Goal: Task Accomplishment & Management: Use online tool/utility

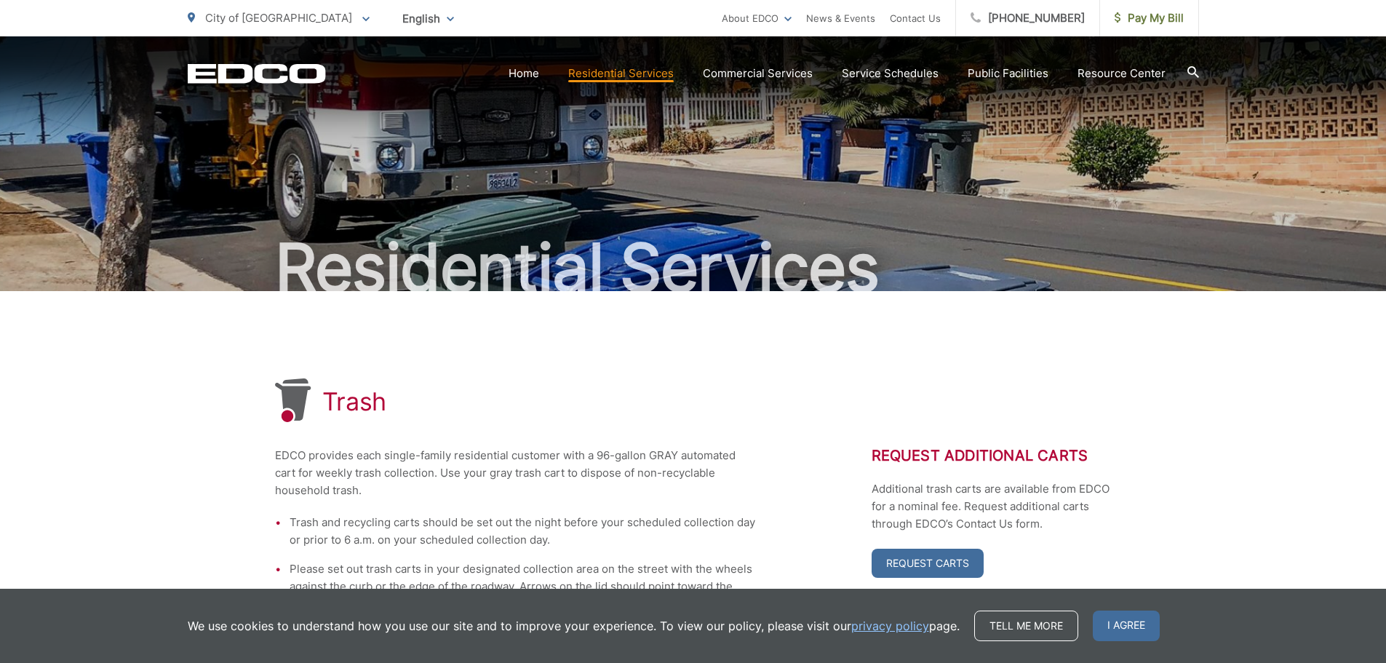
click at [1134, 628] on span "I agree" at bounding box center [1126, 625] width 67 height 31
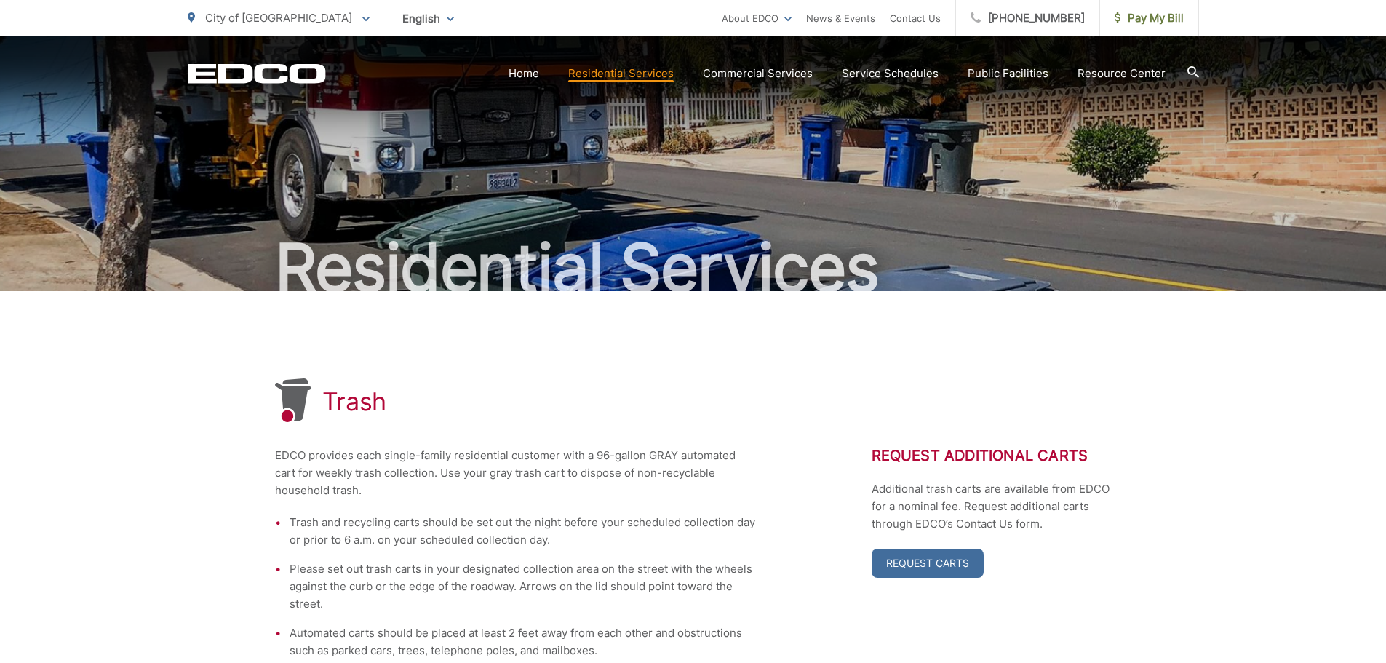
click at [290, 18] on p "City of [GEOGRAPHIC_DATA]" at bounding box center [279, 17] width 182 height 17
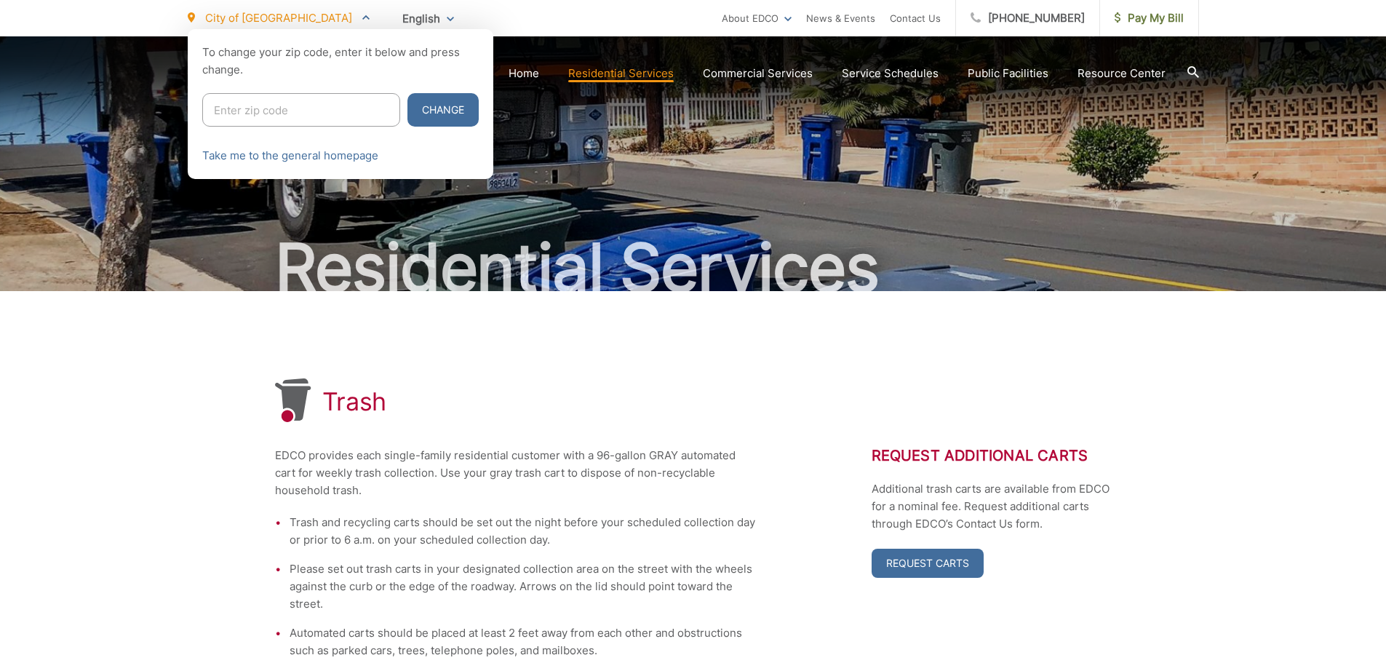
click at [254, 104] on input "Enter zip code" at bounding box center [301, 109] width 198 height 33
type input "92021"
click at [407, 115] on button "Change" at bounding box center [442, 109] width 71 height 33
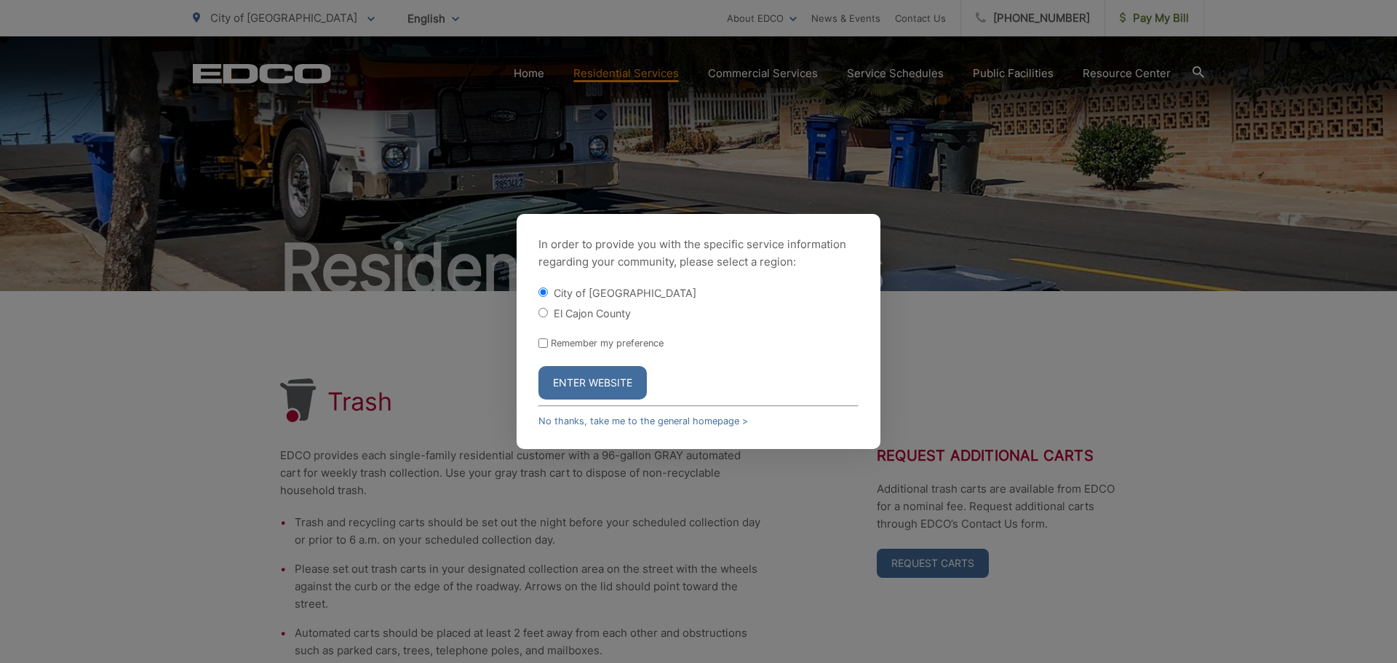
click at [555, 315] on label "El Cajon County" at bounding box center [592, 313] width 77 height 12
click at [548, 315] on input "El Cajon County" at bounding box center [542, 312] width 9 height 9
radio input "true"
drag, startPoint x: 560, startPoint y: 341, endPoint x: 561, endPoint y: 350, distance: 9.6
click at [560, 343] on label "Remember my preference" at bounding box center [607, 343] width 113 height 11
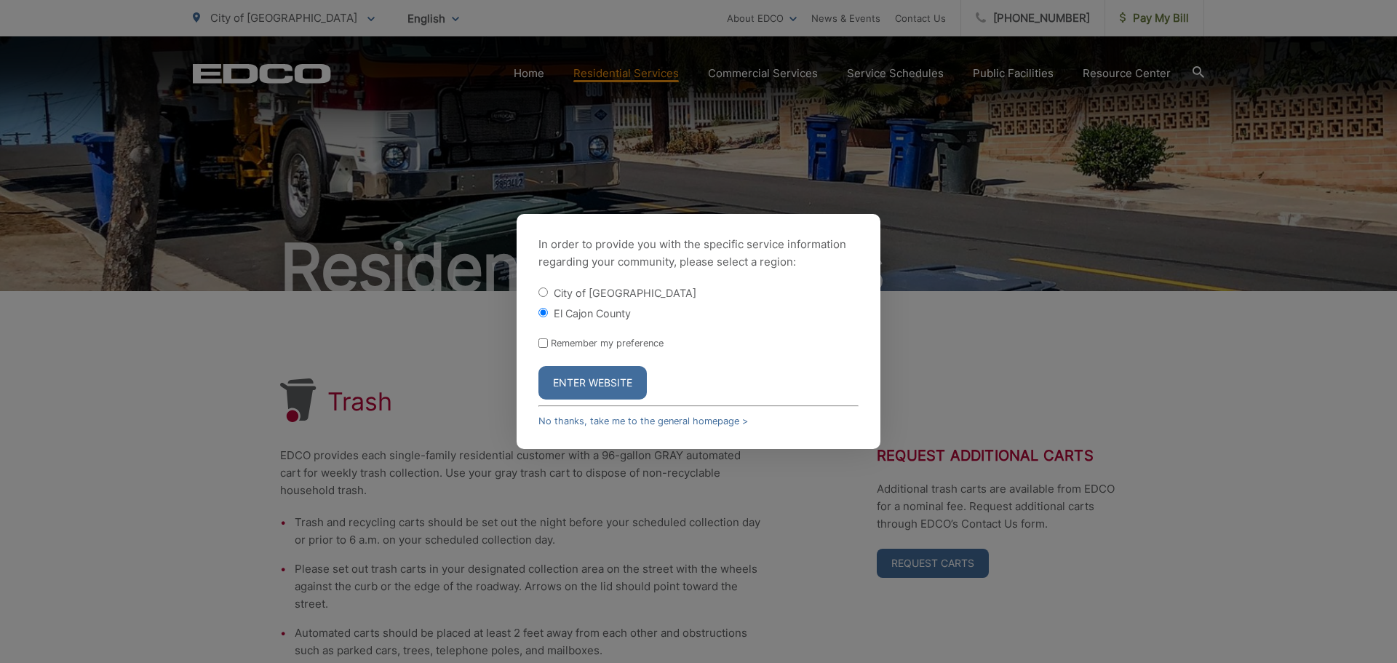
click at [548, 343] on input "Remember my preference" at bounding box center [542, 342] width 9 height 9
checkbox input "true"
click at [559, 379] on button "Enter Website" at bounding box center [592, 382] width 108 height 33
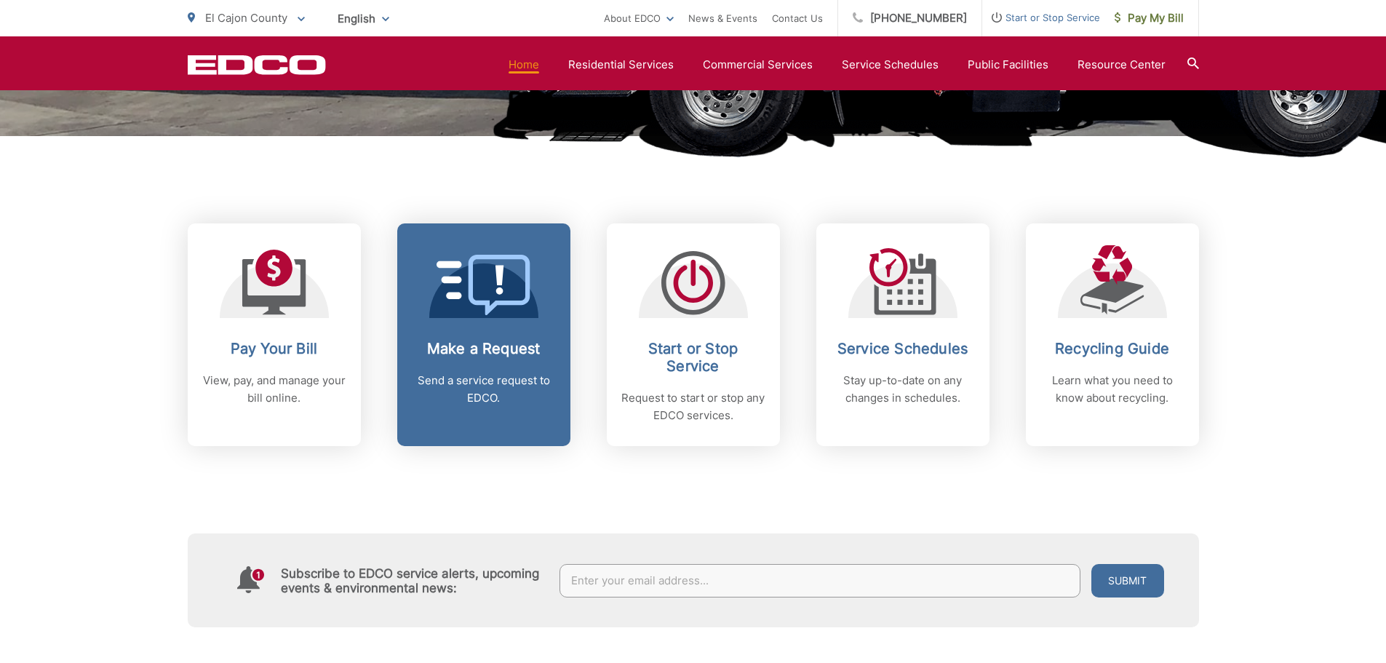
scroll to position [509, 0]
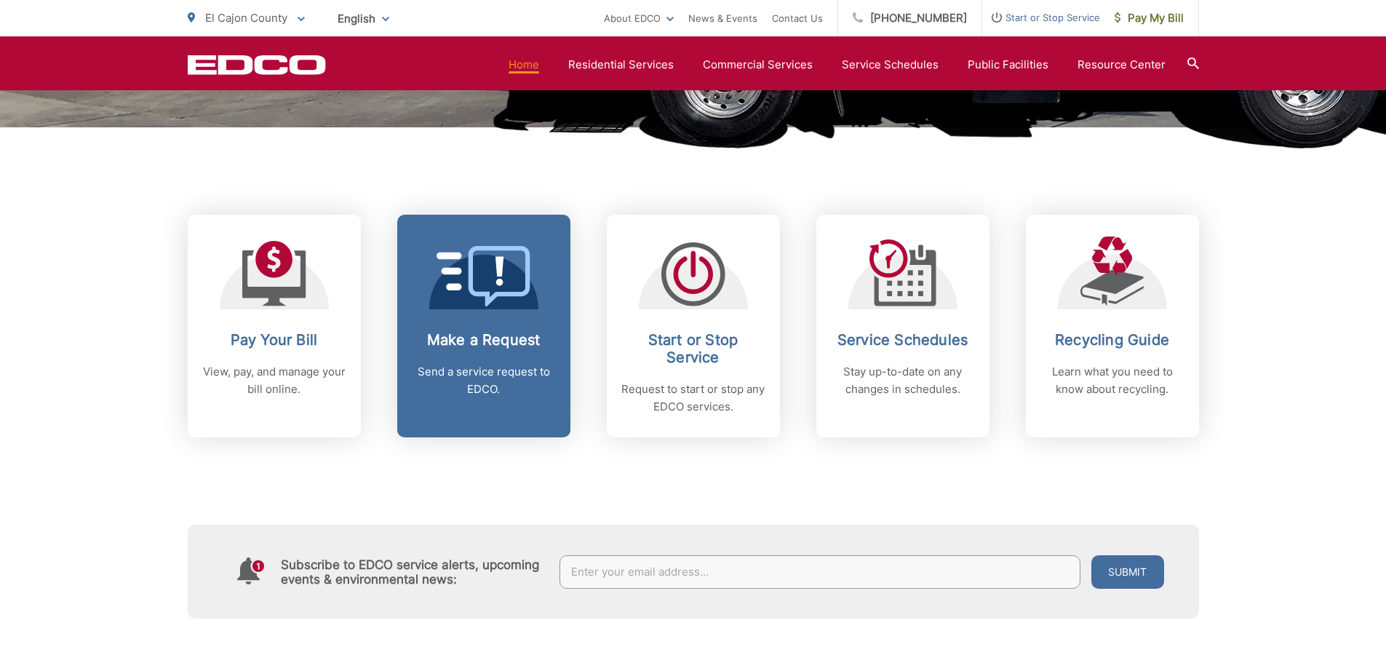
click at [434, 373] on p "Send a service request to EDCO." at bounding box center [484, 380] width 144 height 35
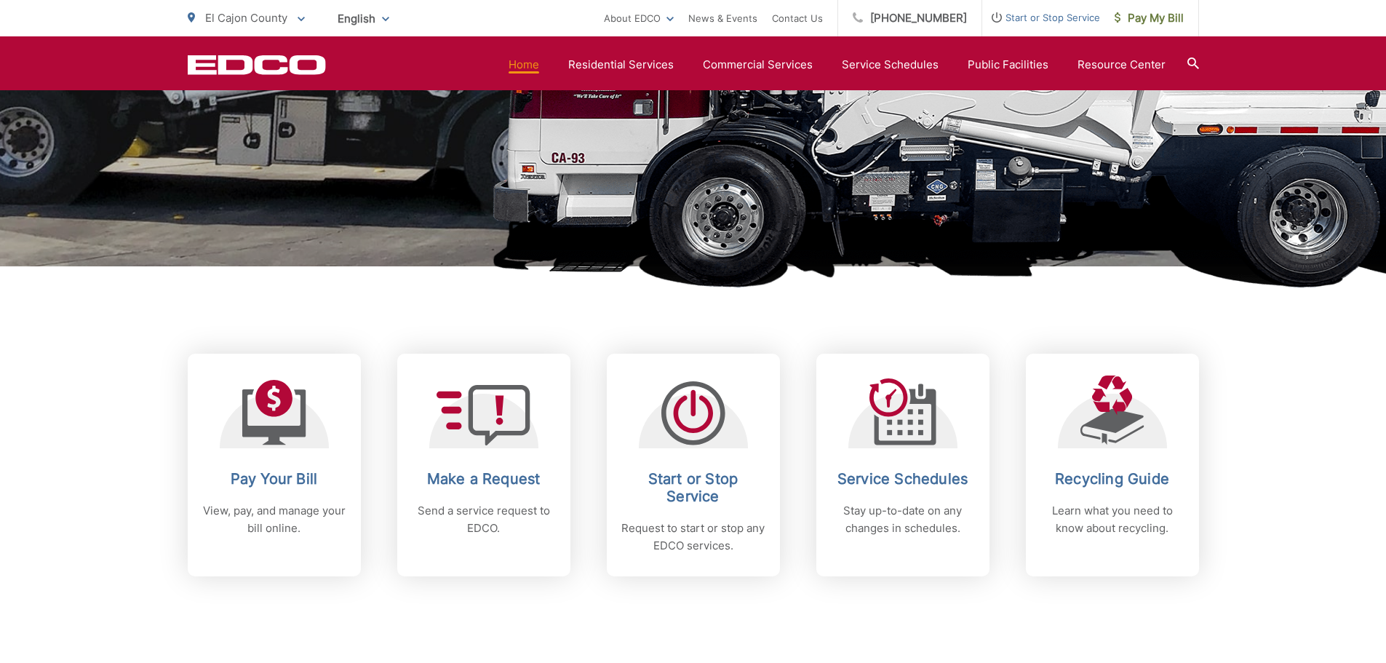
scroll to position [509, 0]
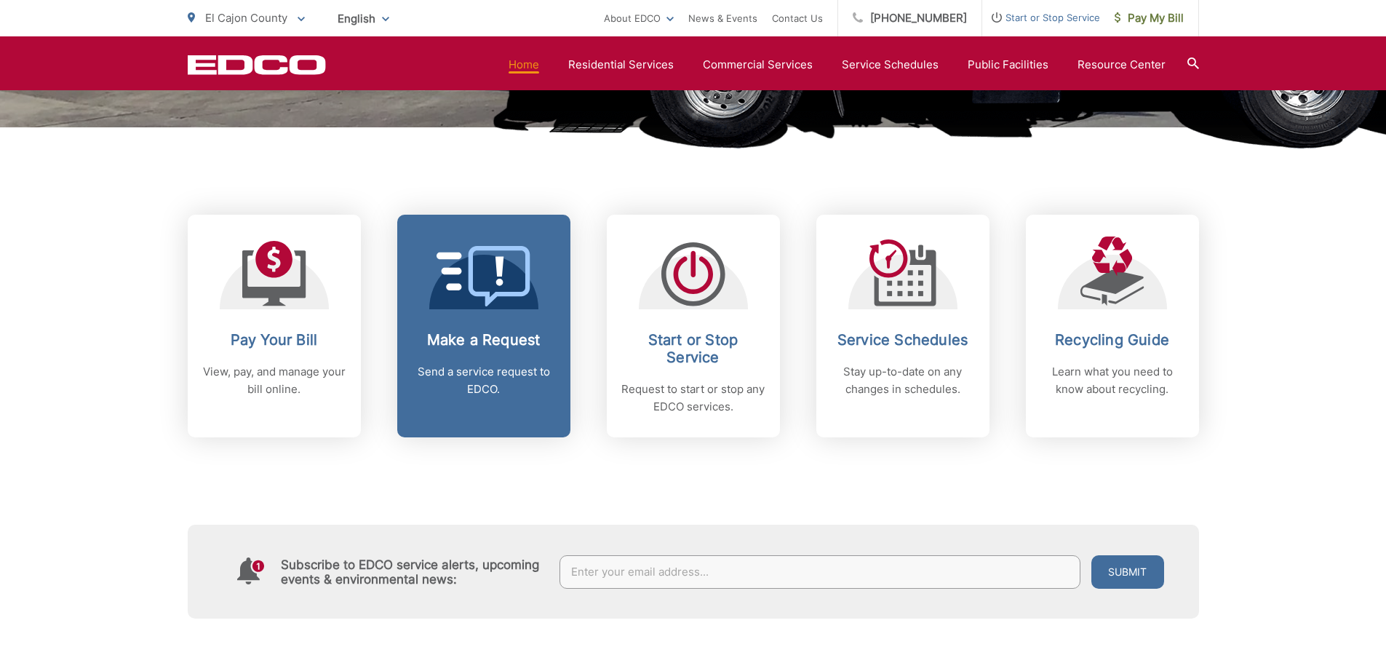
click at [447, 413] on link "Make a Request Send a service request to EDCO." at bounding box center [483, 326] width 173 height 223
